Goal: Information Seeking & Learning: Learn about a topic

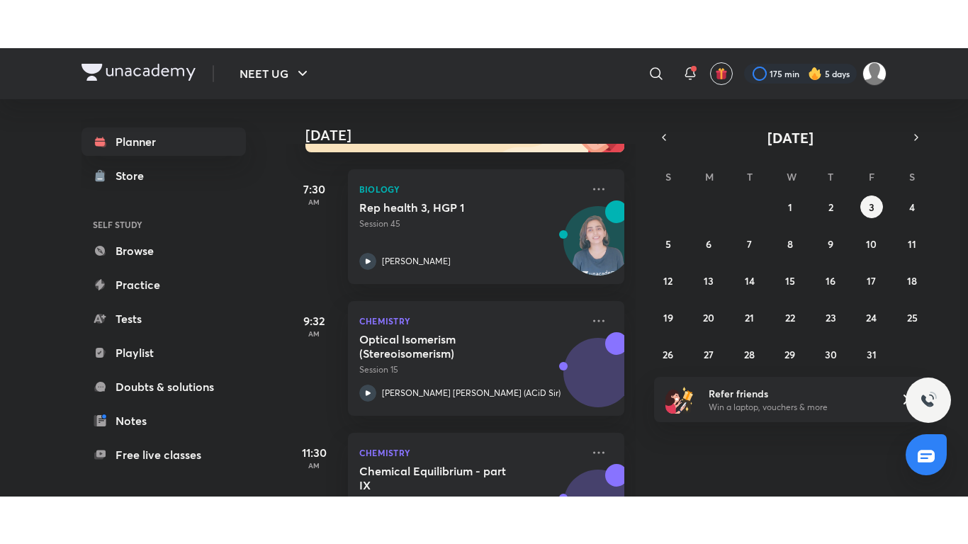
scroll to position [392, 0]
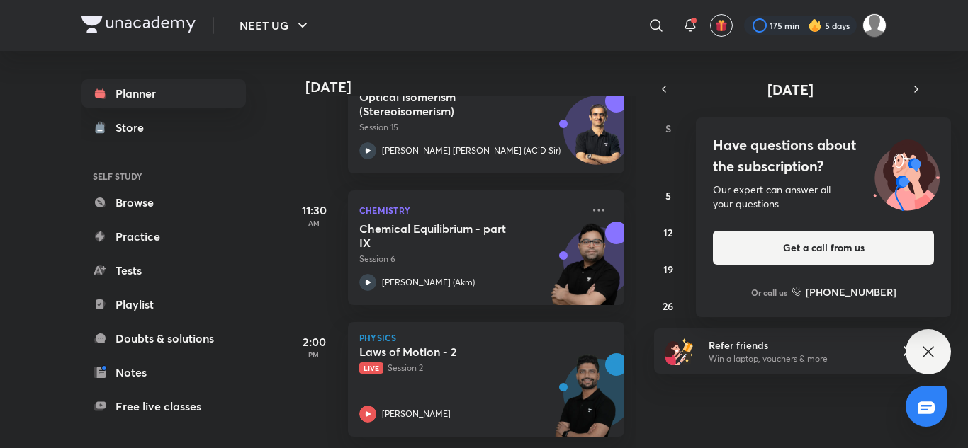
click at [295, 373] on div "2:00 PM" at bounding box center [313, 379] width 57 height 115
click at [383, 376] on div "Laws of Motion - 2 Live Session 2 [PERSON_NAME]" at bounding box center [470, 384] width 222 height 78
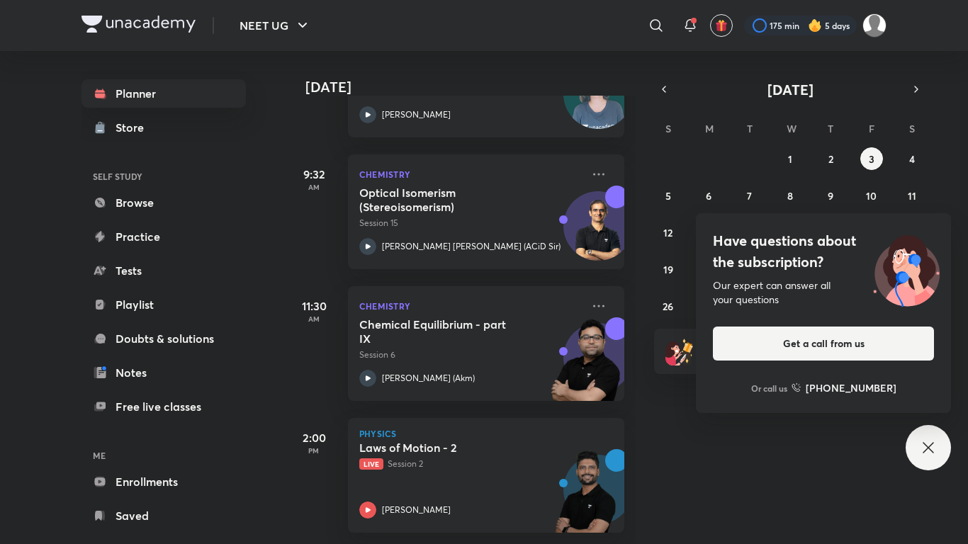
scroll to position [297, 0]
